Goal: Find specific page/section: Find specific page/section

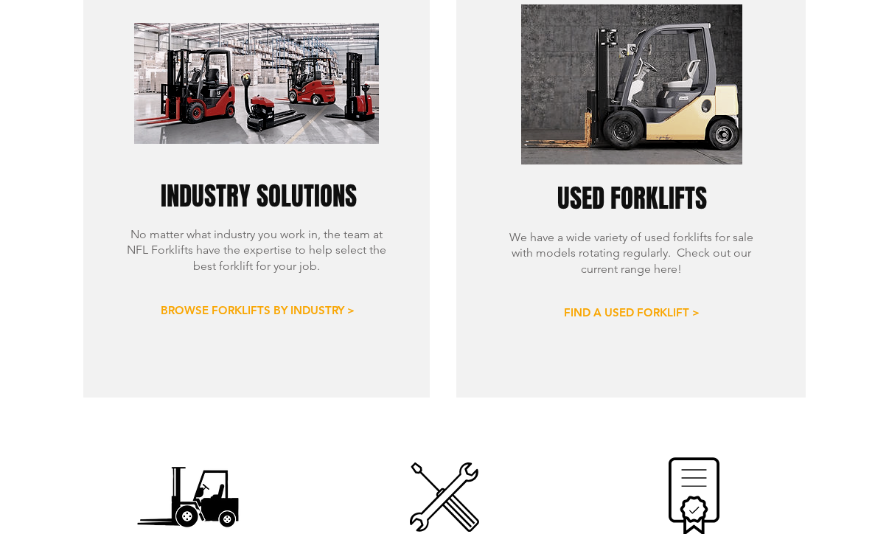
scroll to position [1032, 0]
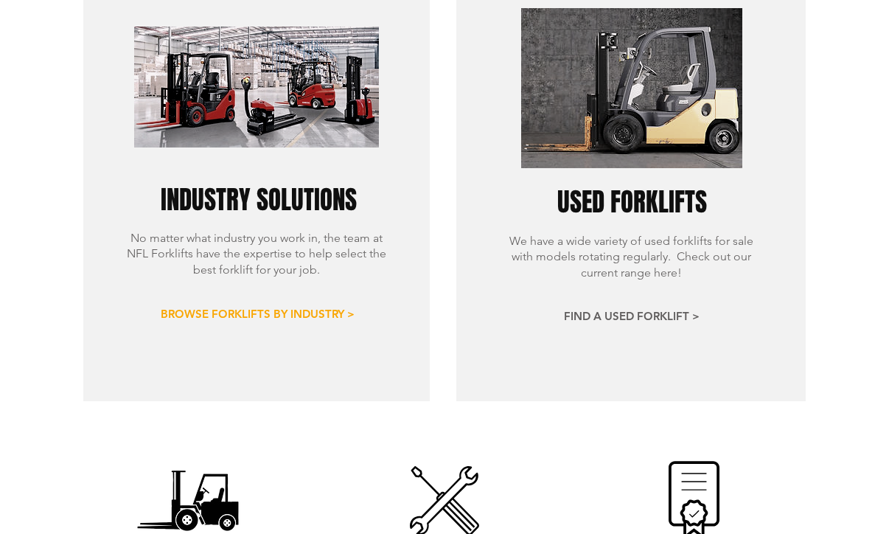
click at [617, 308] on span "FIND A USED FORKLIFT >" at bounding box center [632, 315] width 136 height 15
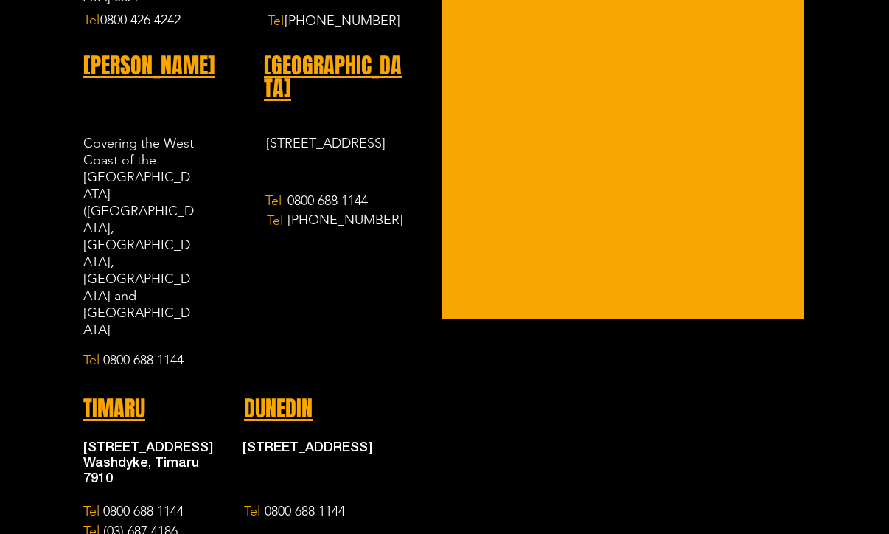
scroll to position [2717, 0]
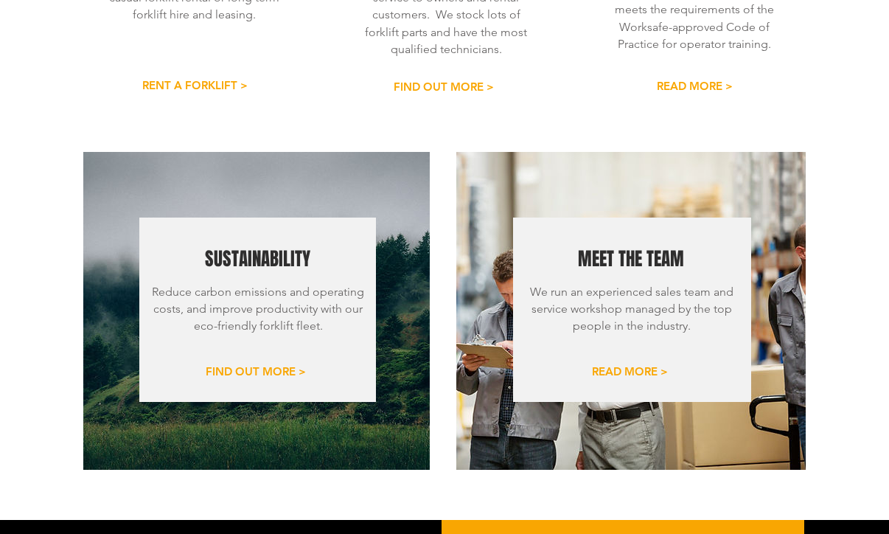
scroll to position [1696, 0]
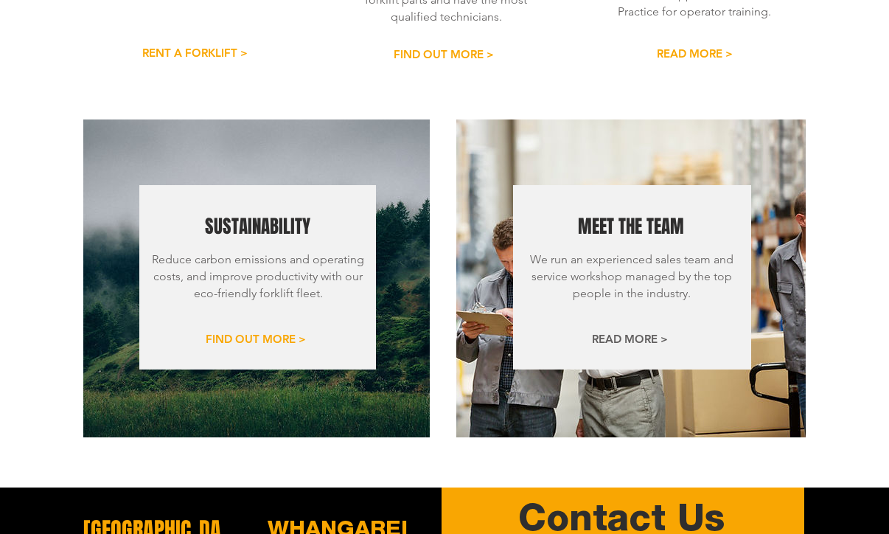
click at [620, 331] on span "READ MORE >" at bounding box center [630, 338] width 76 height 15
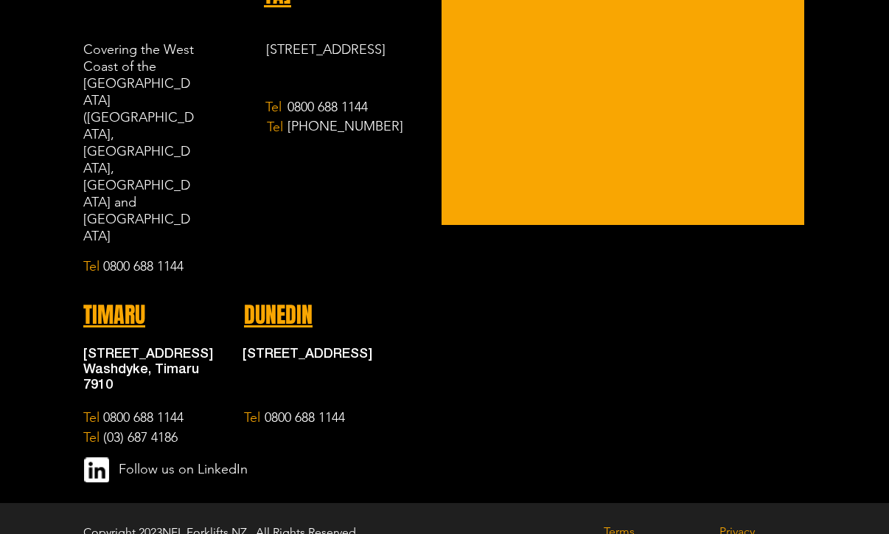
scroll to position [1887, 0]
